Goal: Check status: Check status

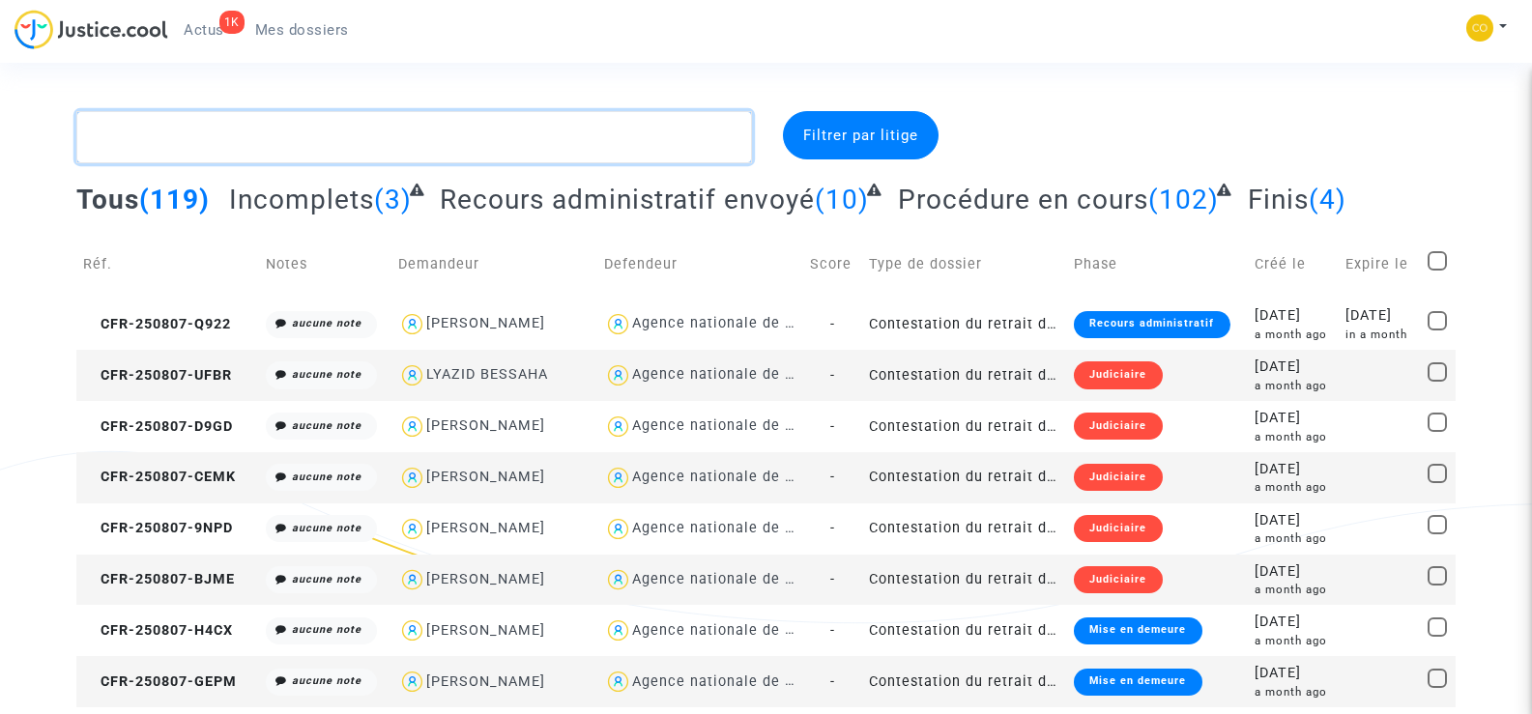
click at [234, 147] on textarea at bounding box center [413, 137] width 675 height 52
paste textarea "CHETOUANI BRAHIM"
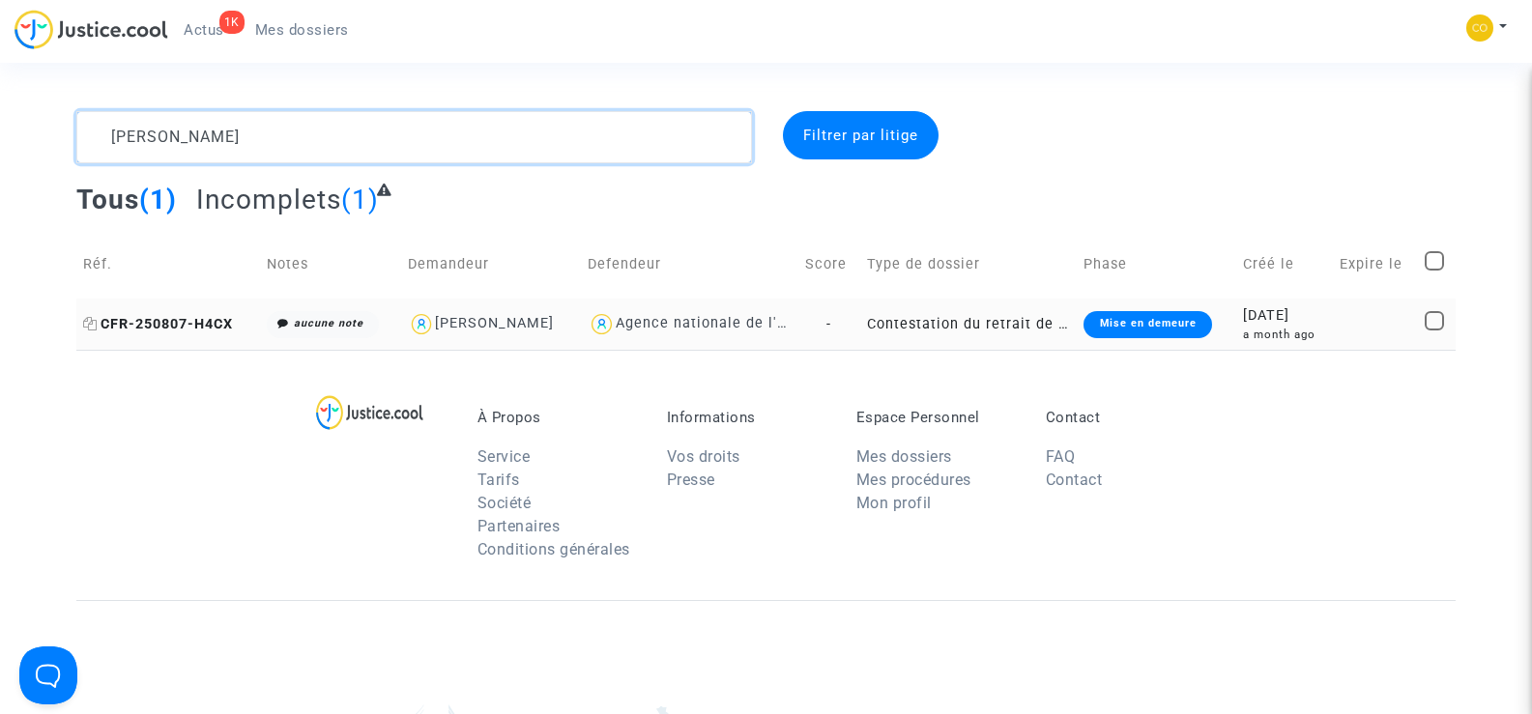
type textarea "CHETOUANI BRAHIM"
click at [153, 328] on span "CFR-250807-H4CX" at bounding box center [158, 324] width 150 height 16
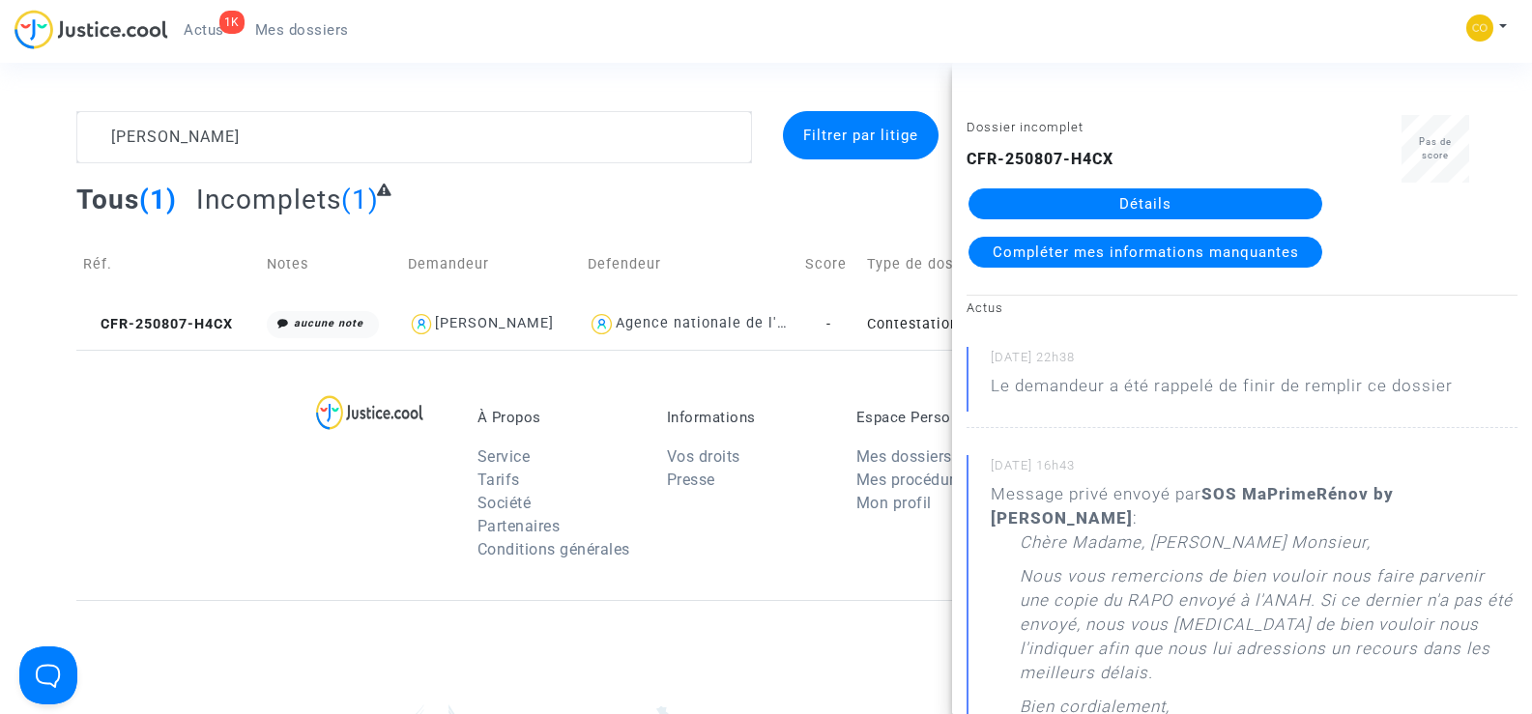
click at [1152, 198] on link "Détails" at bounding box center [1146, 203] width 354 height 31
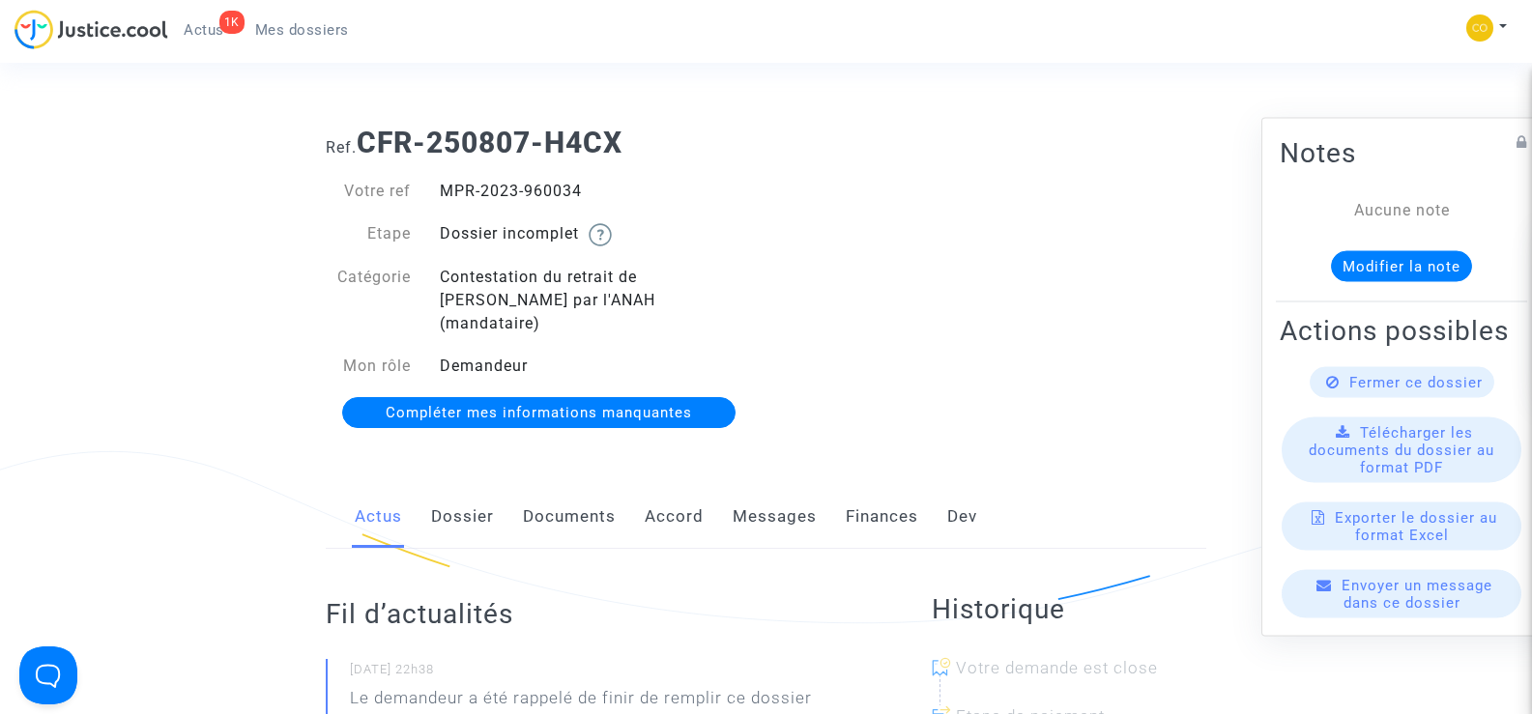
click at [568, 501] on link "Documents" at bounding box center [569, 517] width 93 height 64
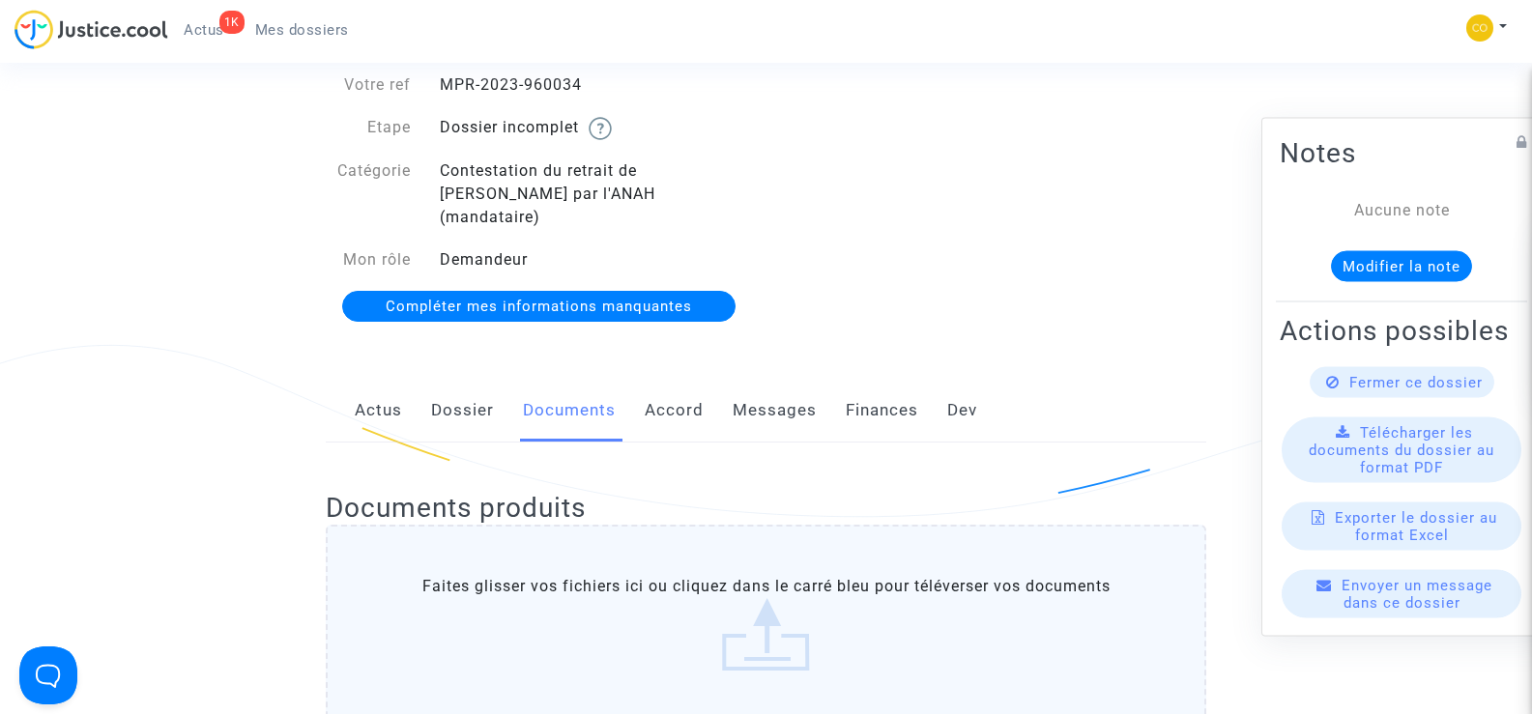
scroll to position [97, 0]
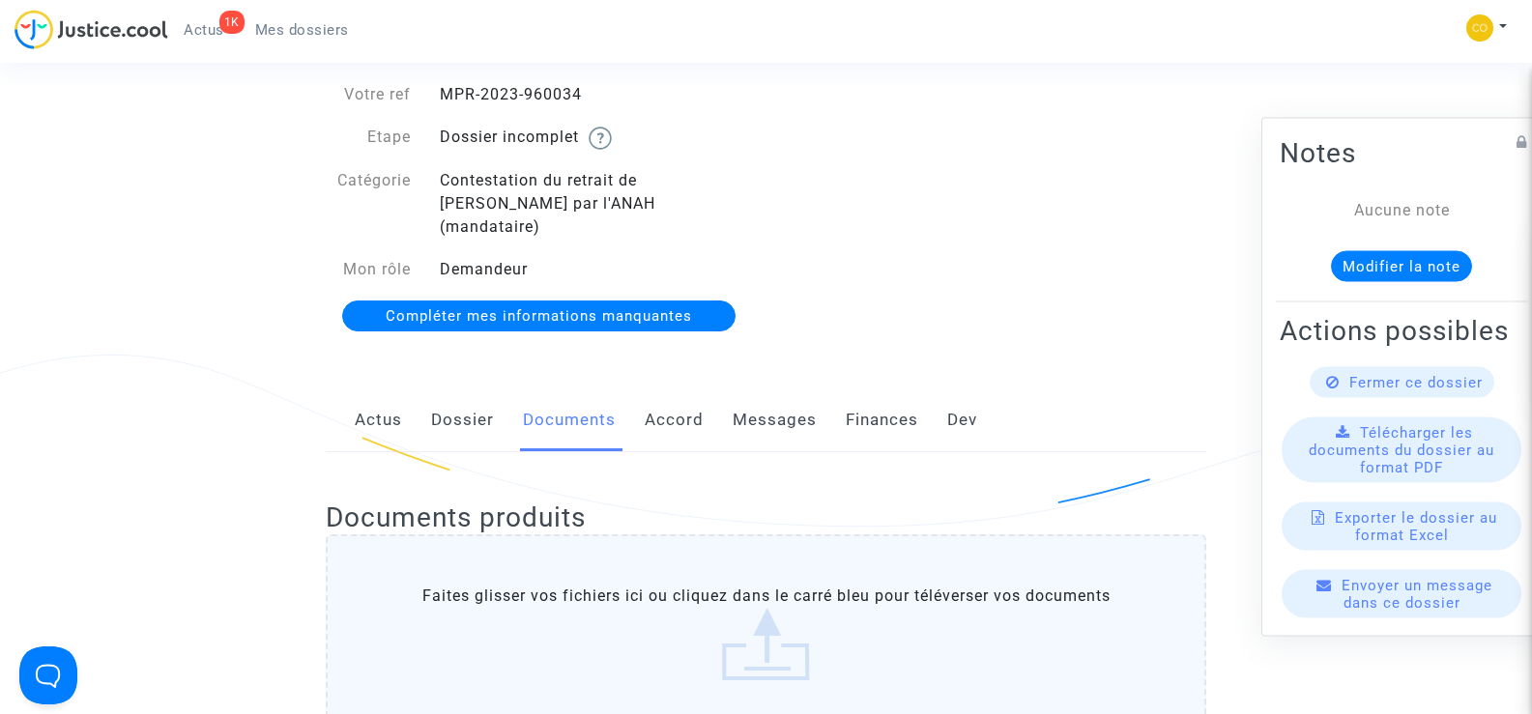
click at [746, 398] on link "Messages" at bounding box center [775, 421] width 84 height 64
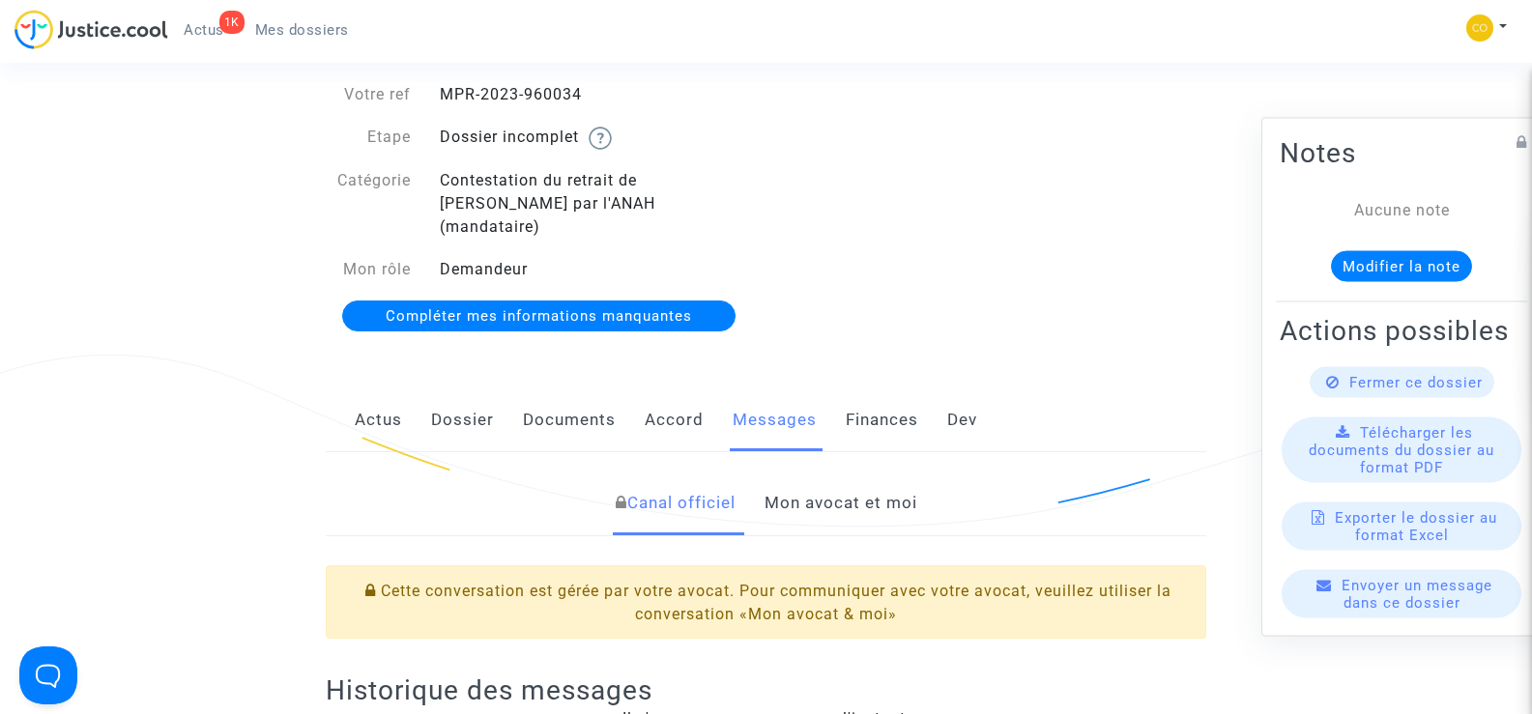
click at [812, 477] on link "Mon avocat et moi" at bounding box center [841, 504] width 153 height 64
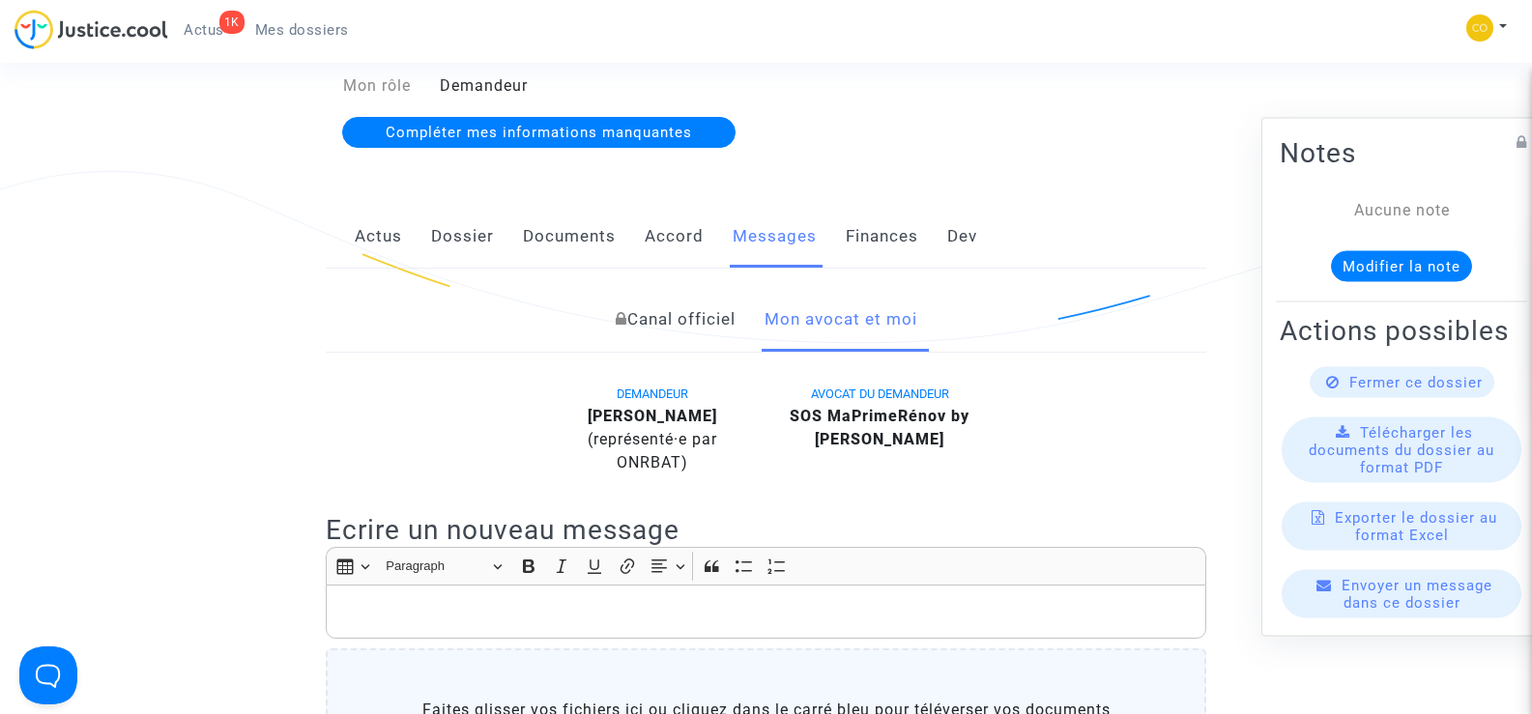
scroll to position [97, 0]
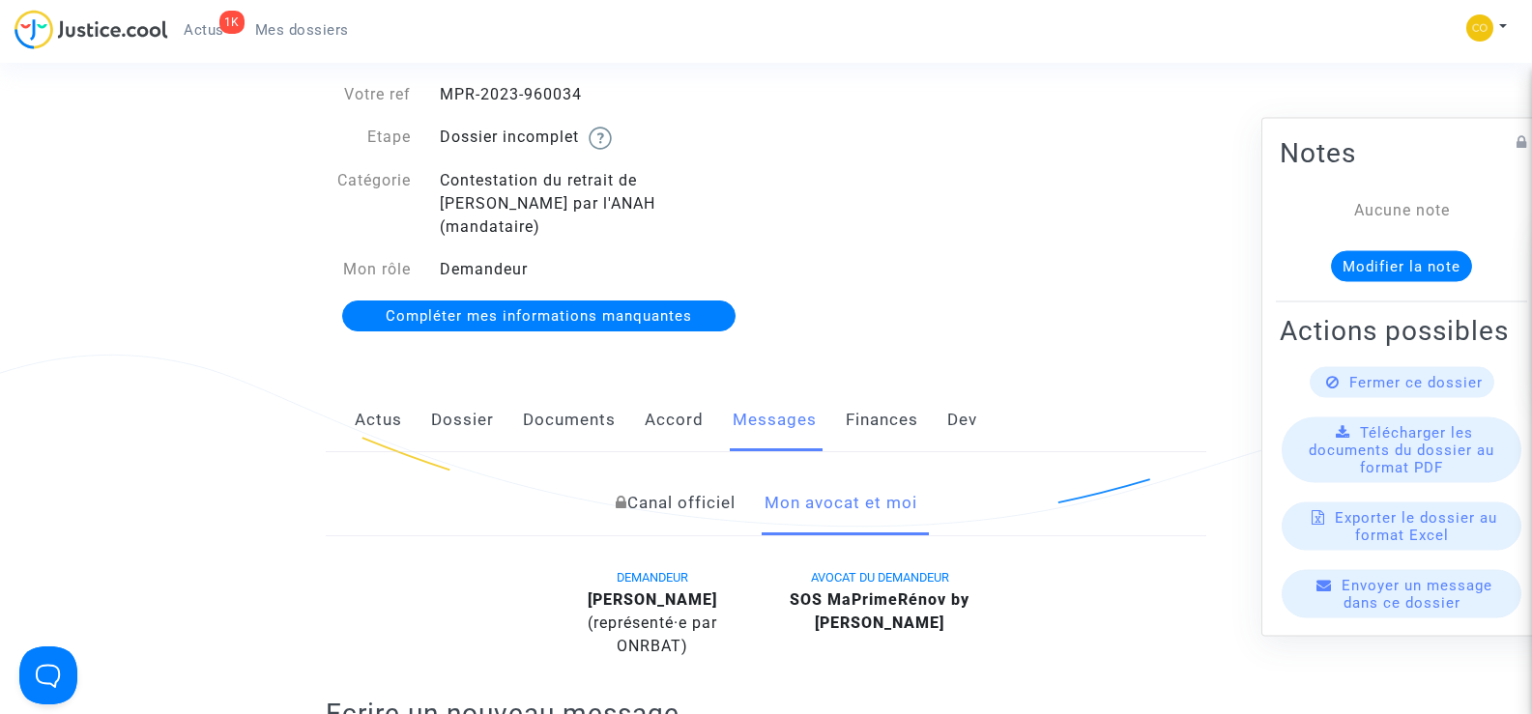
click at [1020, 216] on div "Ref. CFR-250807-H4CX Votre ref MPR-2023-960034 Etape Dossier incomplet Catégori…" at bounding box center [766, 181] width 910 height 334
click at [316, 30] on span "Mes dossiers" at bounding box center [302, 29] width 94 height 17
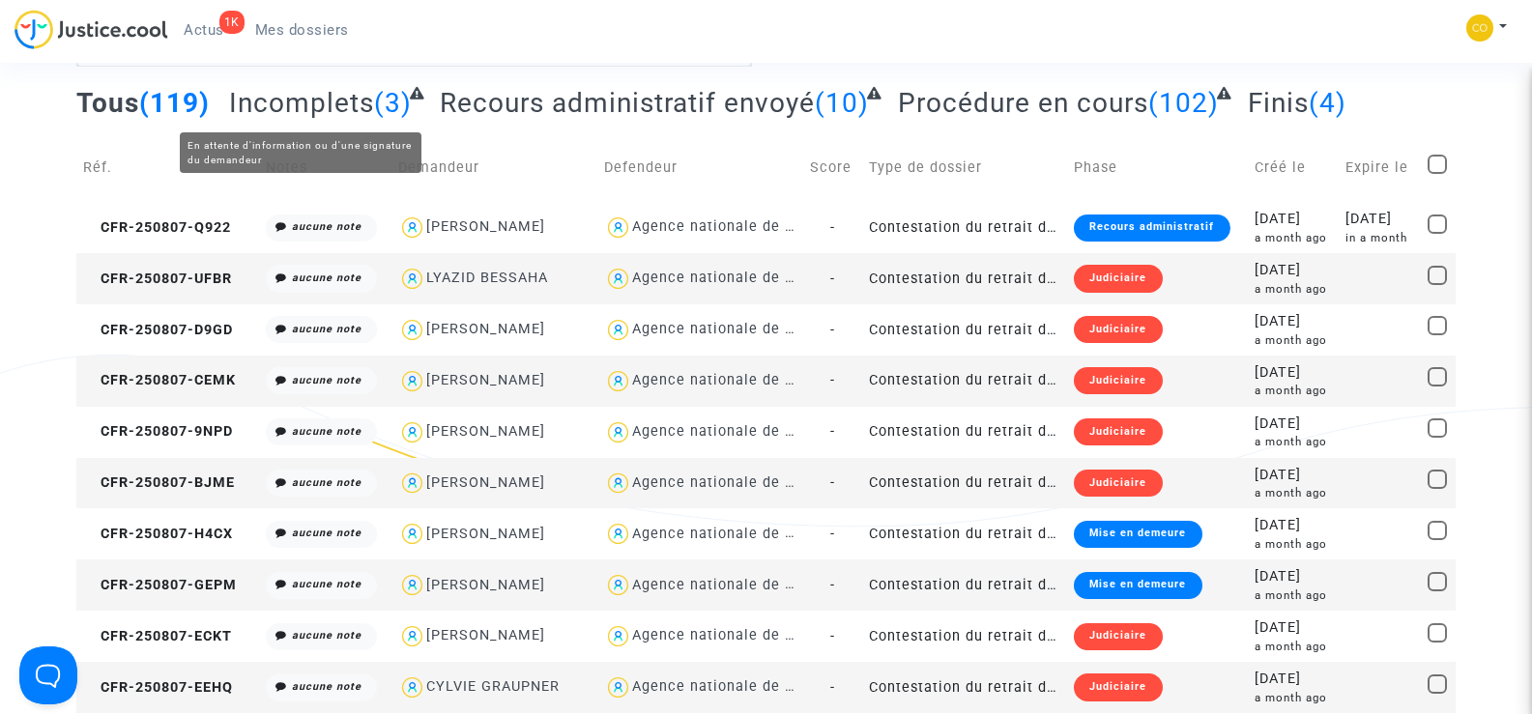
click at [319, 100] on span "Incomplets" at bounding box center [301, 103] width 145 height 32
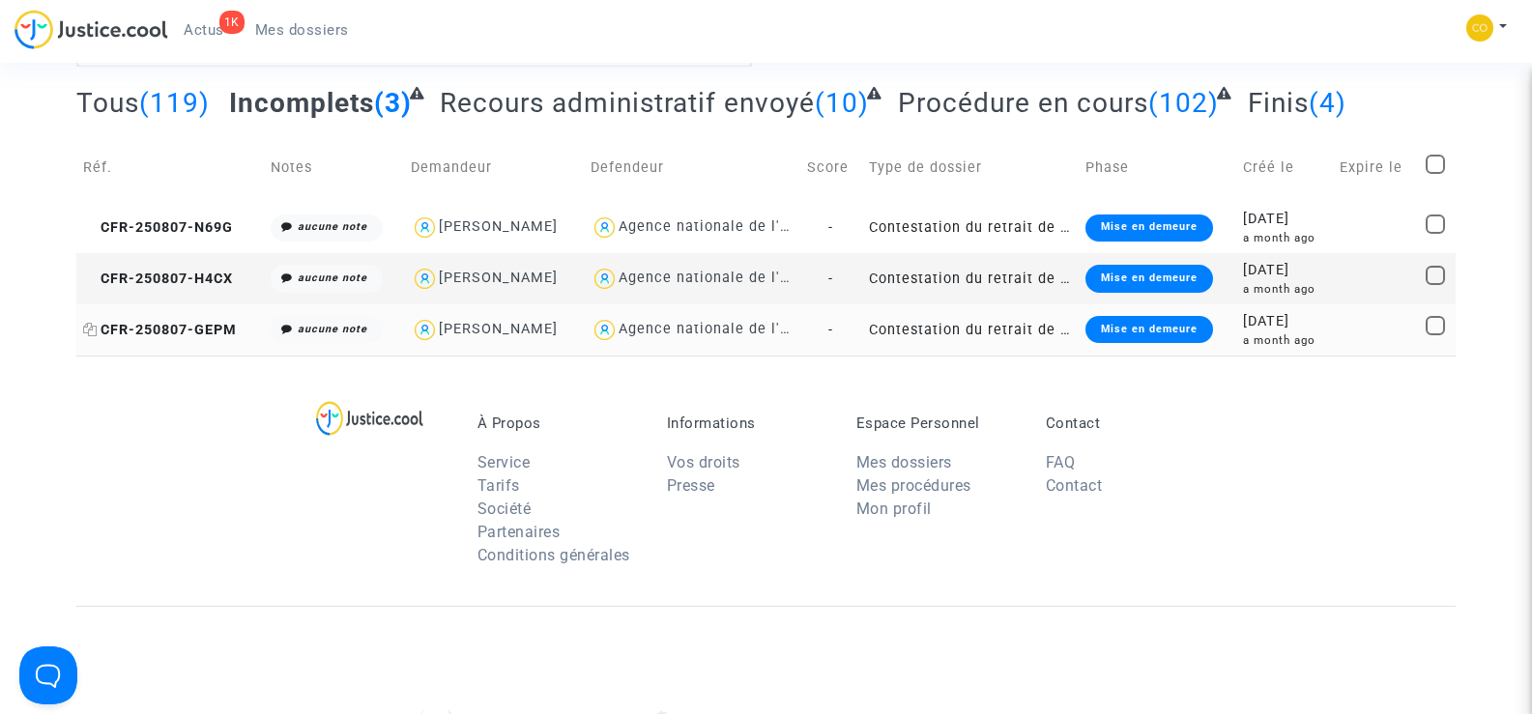
click at [215, 331] on span "CFR-250807-GEPM" at bounding box center [160, 330] width 154 height 16
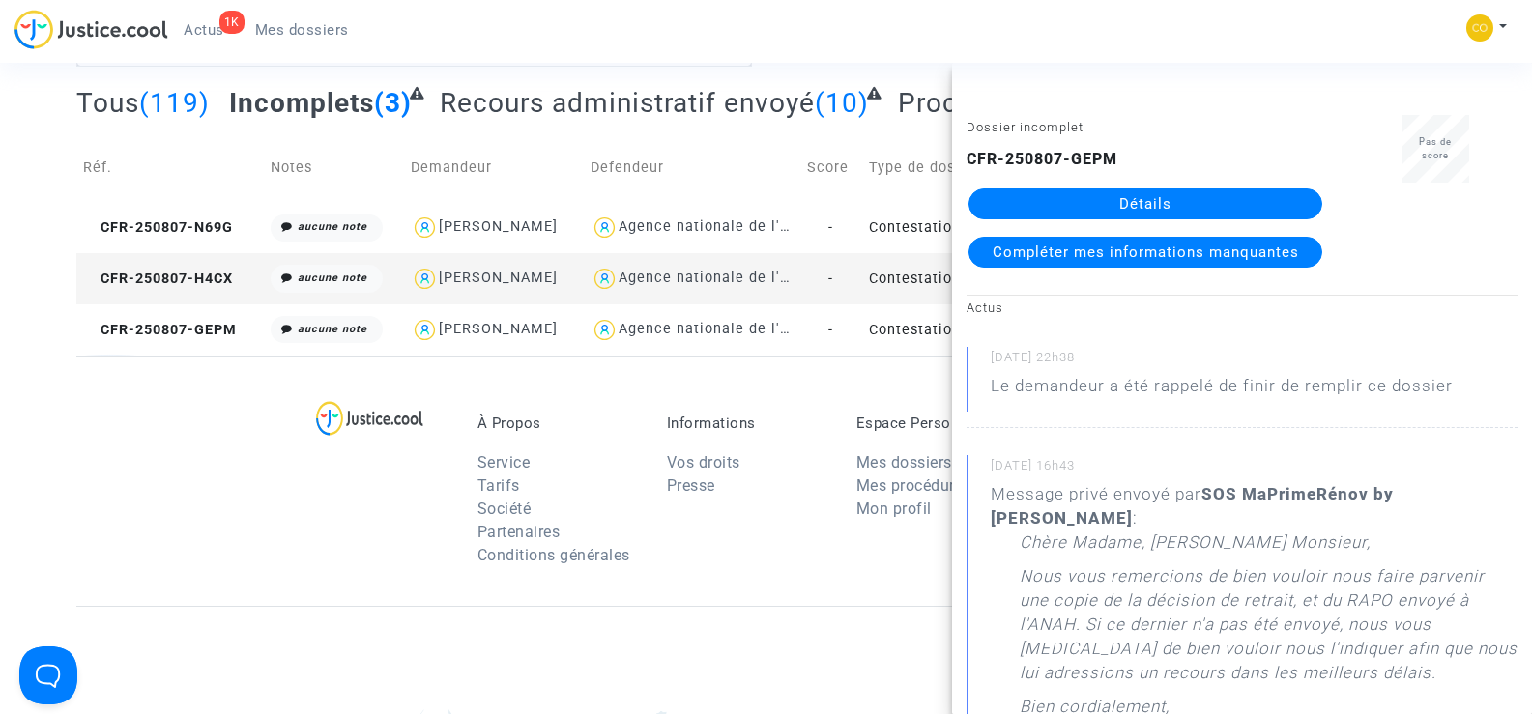
click at [1161, 198] on link "Détails" at bounding box center [1146, 203] width 354 height 31
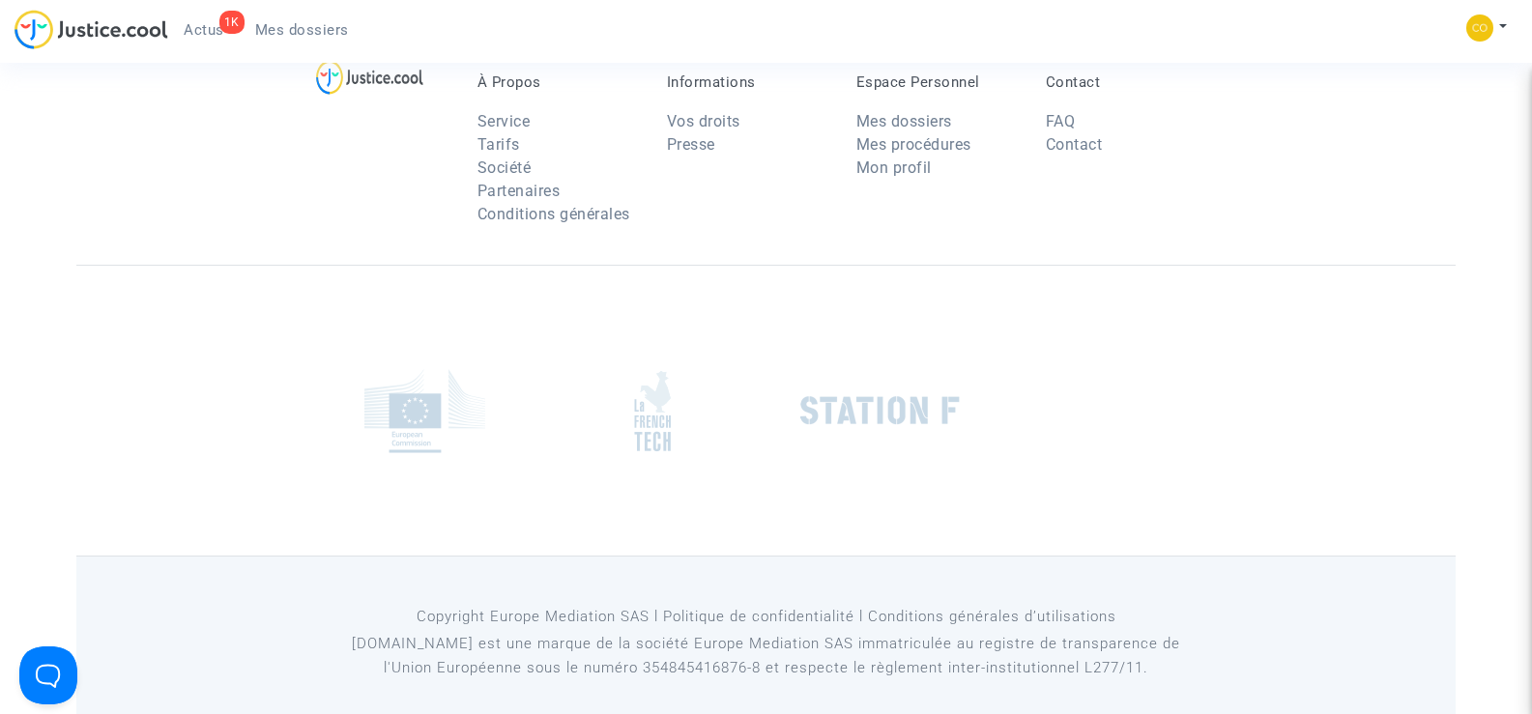
scroll to position [97, 0]
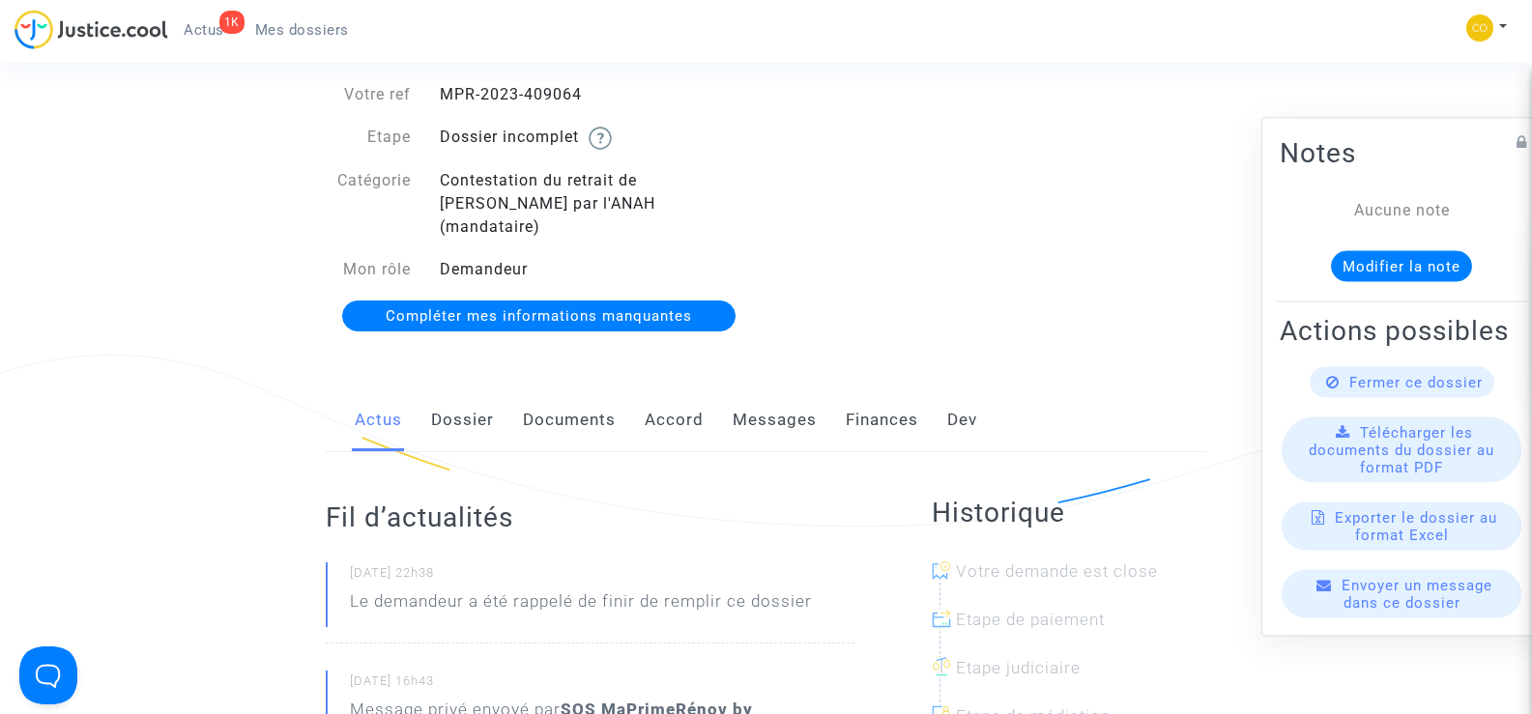
click at [763, 396] on link "Messages" at bounding box center [775, 421] width 84 height 64
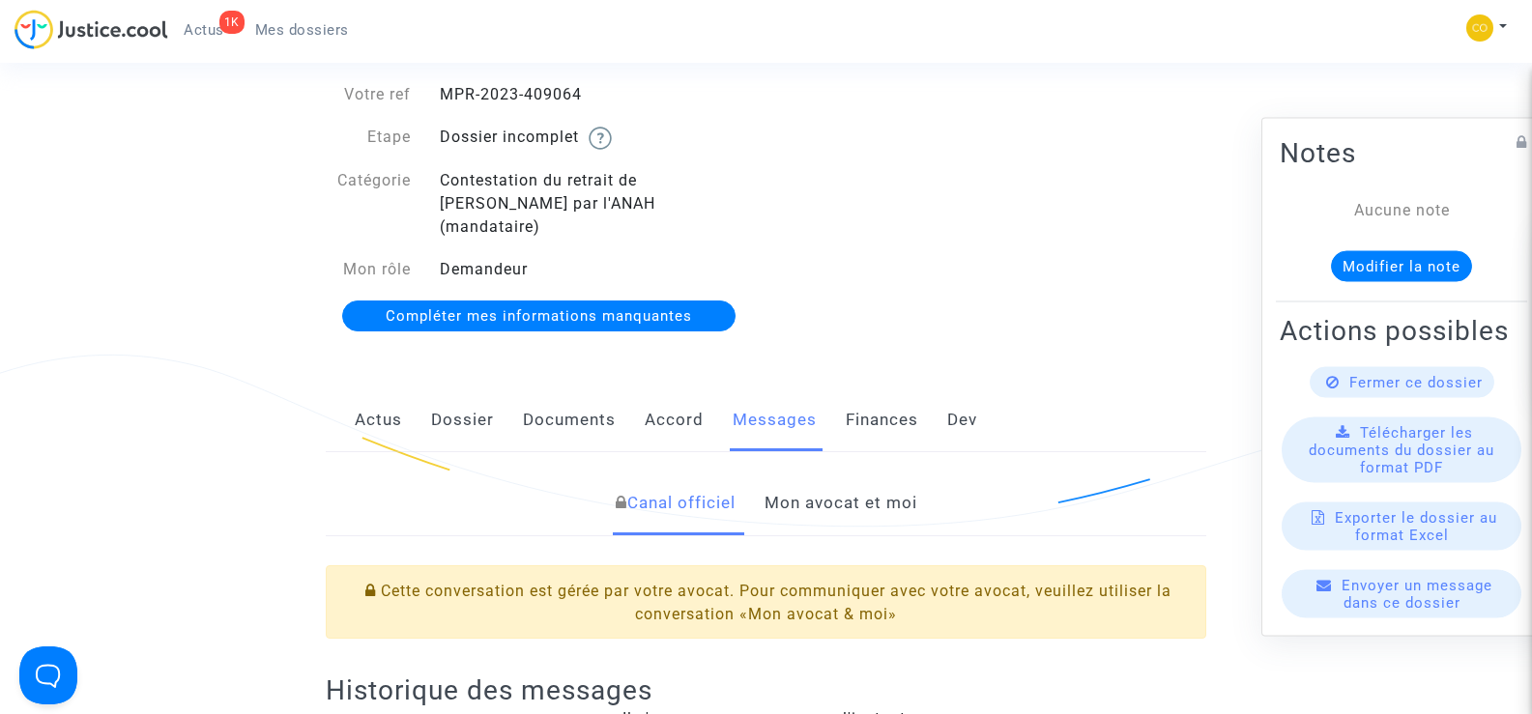
click at [896, 475] on link "Mon avocat et moi" at bounding box center [841, 504] width 153 height 64
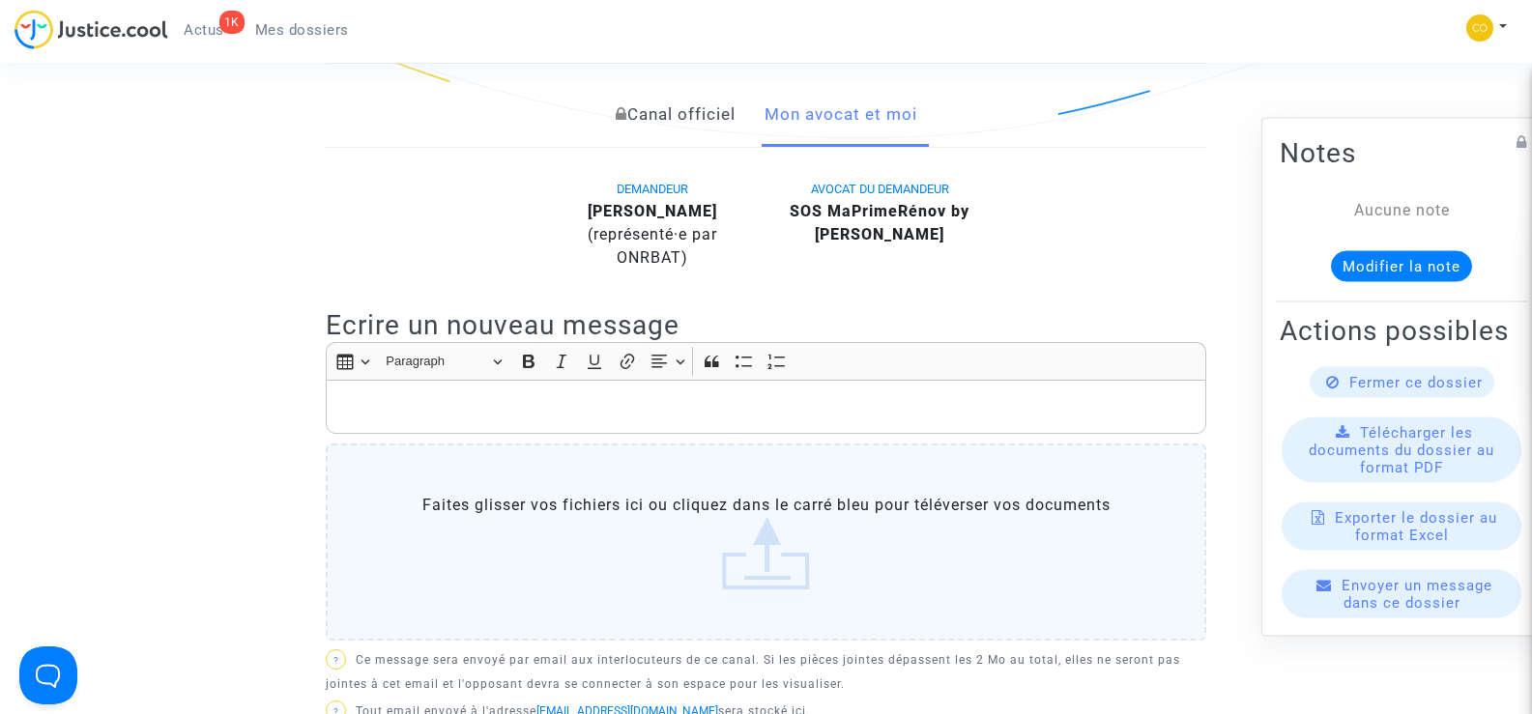
scroll to position [483, 0]
drag, startPoint x: 719, startPoint y: 210, endPoint x: 577, endPoint y: 188, distance: 143.8
click at [577, 202] on div "ZULMIRO PEREIRA LAMBRANCA (représenté·e par ONRBAT)" at bounding box center [652, 237] width 198 height 70
copy b "[PERSON_NAME]"
click at [977, 420] on p "Rich Text Editor, main" at bounding box center [766, 409] width 860 height 24
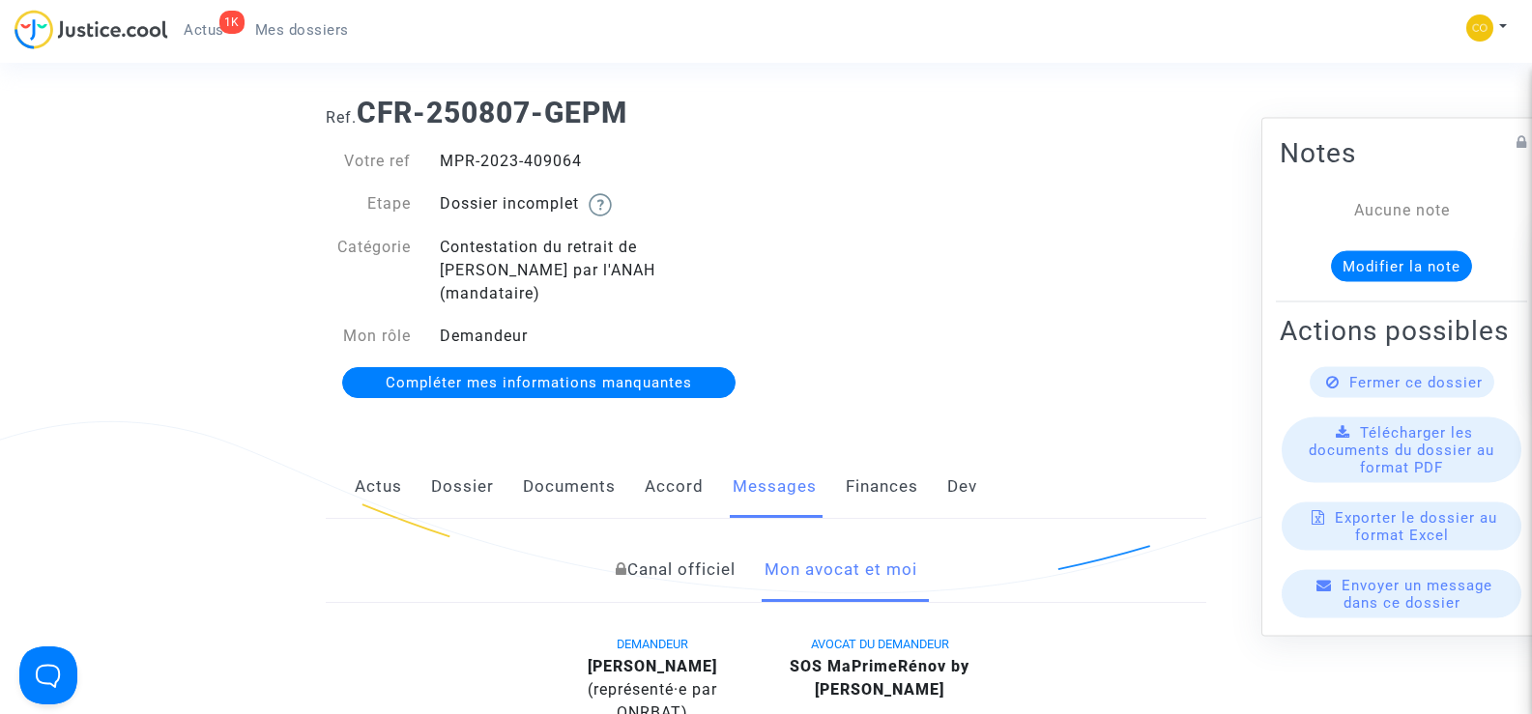
scroll to position [0, 0]
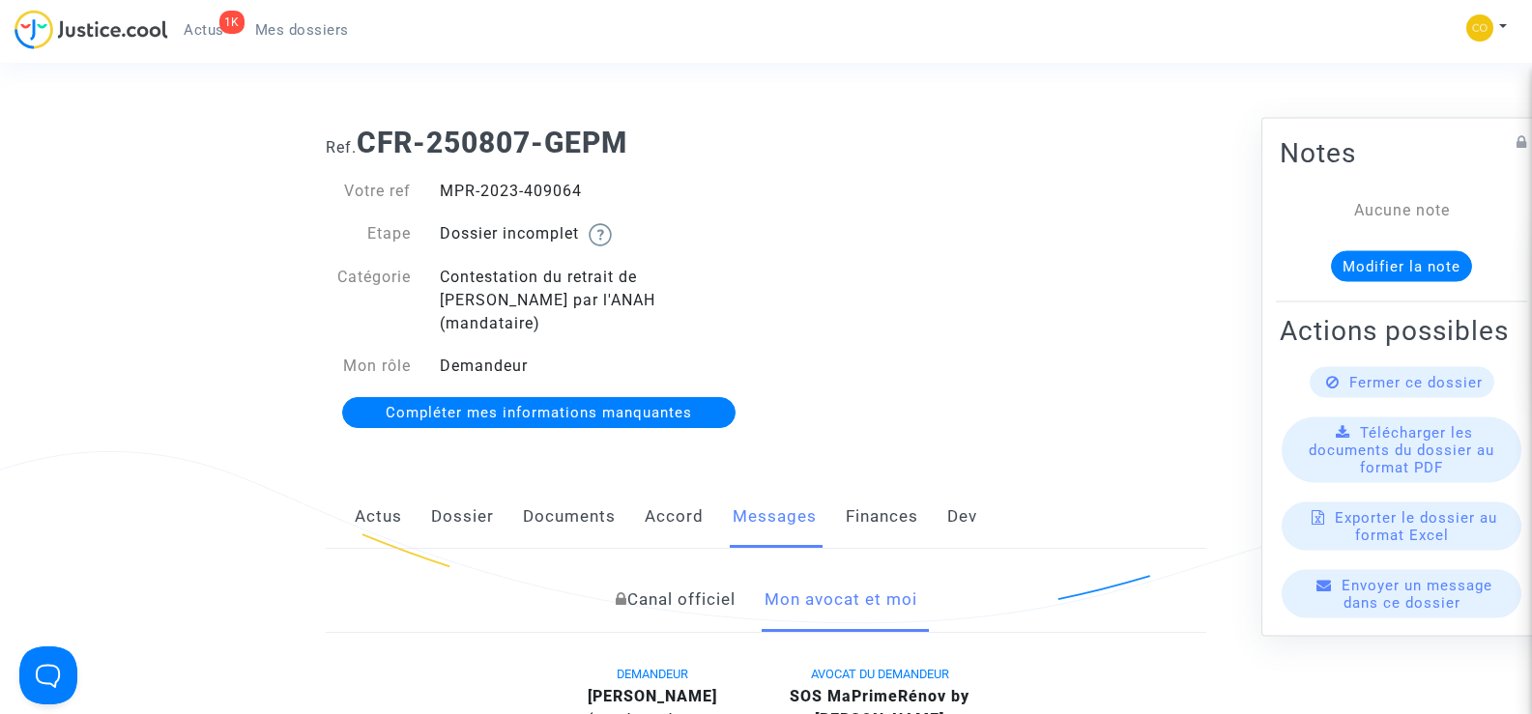
drag, startPoint x: 599, startPoint y: 189, endPoint x: 442, endPoint y: 194, distance: 157.6
click at [442, 194] on div "MPR-2023-409064" at bounding box center [595, 191] width 341 height 23
copy div "MPR-2023-409064"
click at [1157, 310] on div "Ref. CFR-250807-GEPM Votre ref MPR-2023-409064 Etape Dossier incomplet Catégori…" at bounding box center [766, 278] width 910 height 334
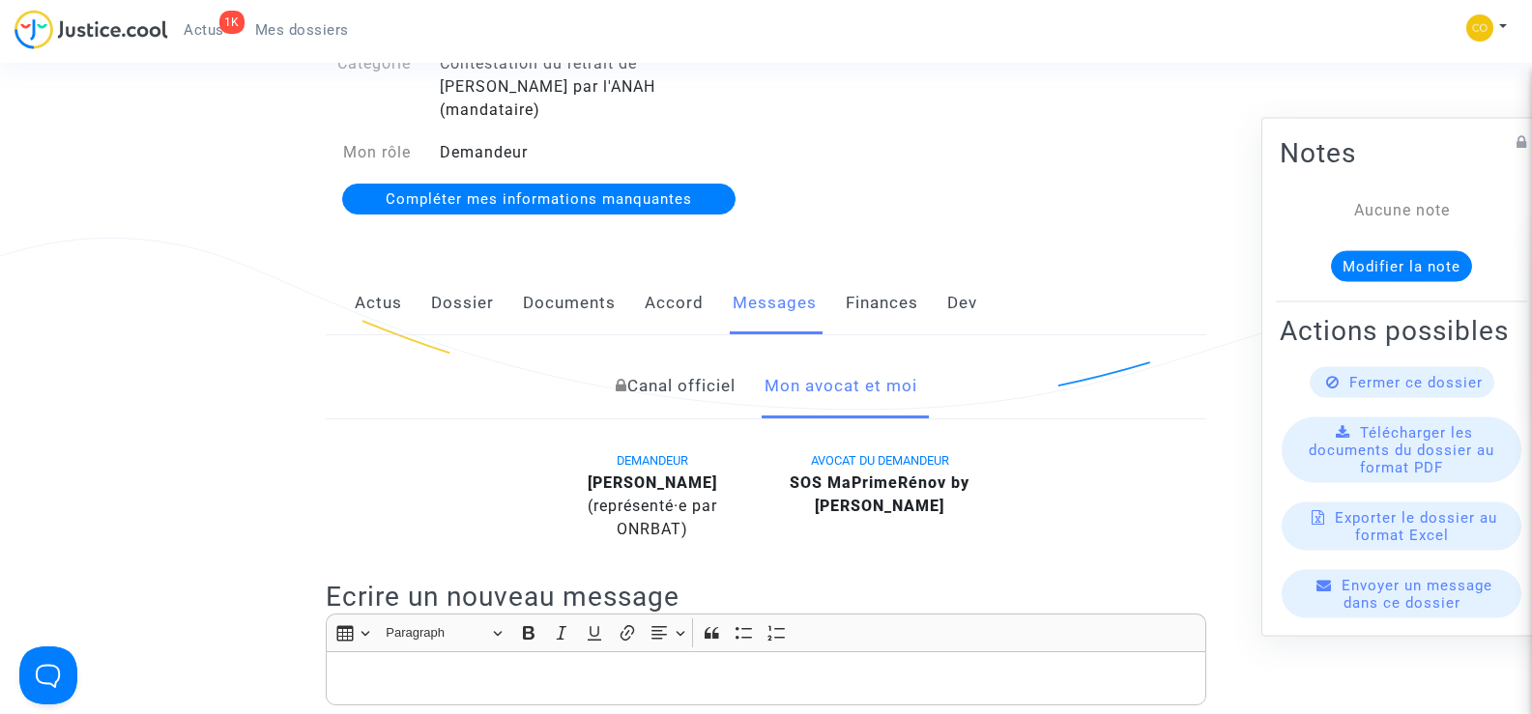
scroll to position [97, 0]
